Goal: Task Accomplishment & Management: Manage account settings

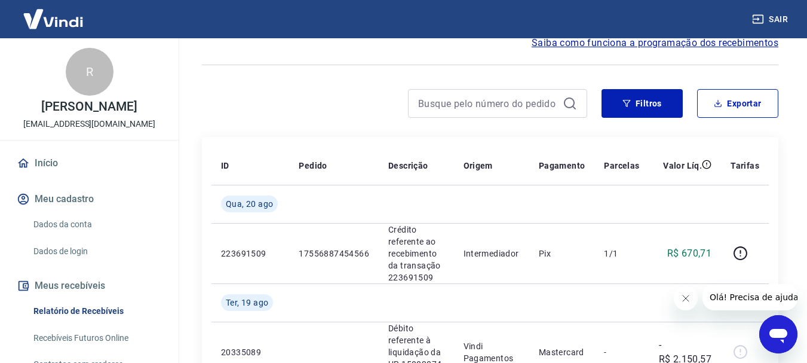
scroll to position [60, 0]
drag, startPoint x: 779, startPoint y: 17, endPoint x: 731, endPoint y: 17, distance: 47.8
click at [778, 17] on button "Sair" at bounding box center [771, 19] width 43 height 22
